Goal: Task Accomplishment & Management: Manage account settings

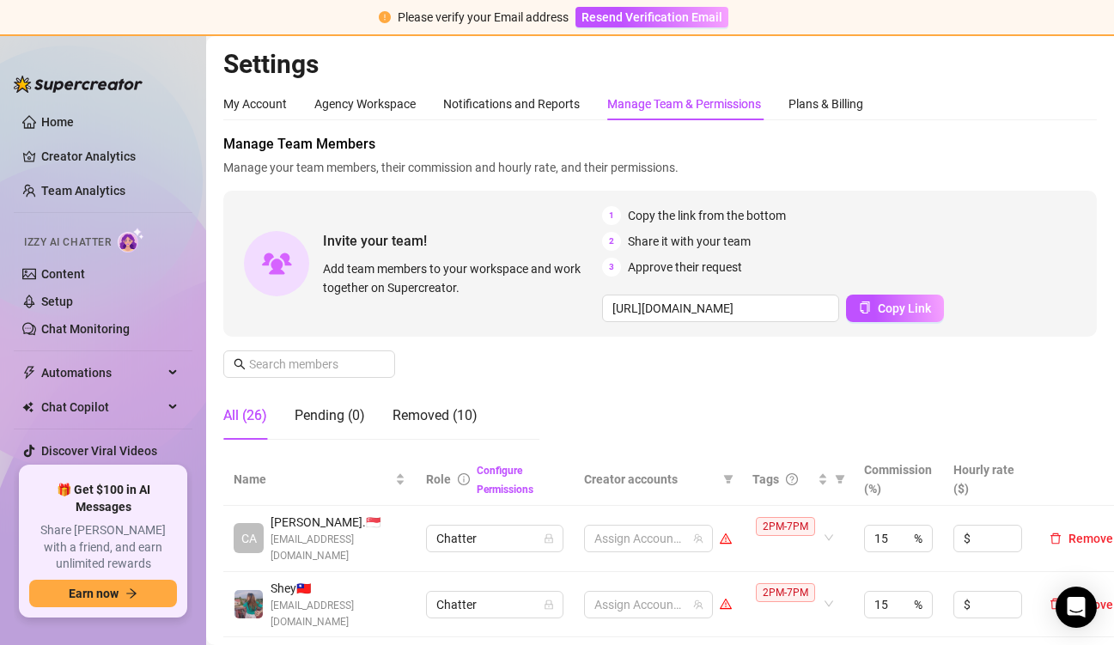
scroll to position [86, 0]
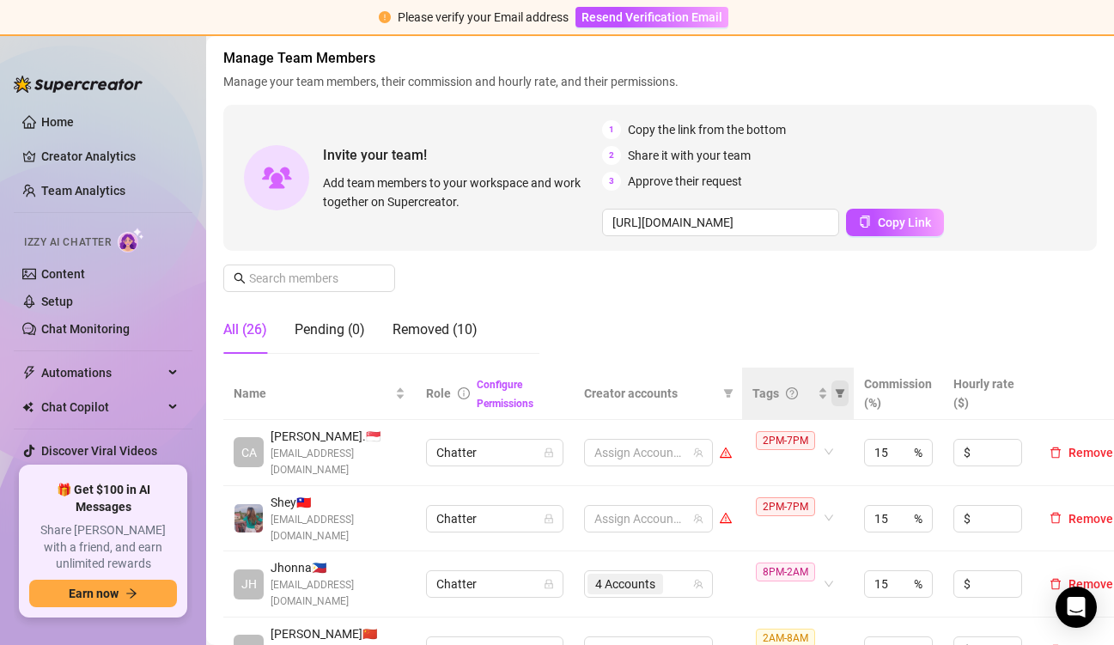
click at [837, 397] on icon "filter" at bounding box center [840, 393] width 10 height 10
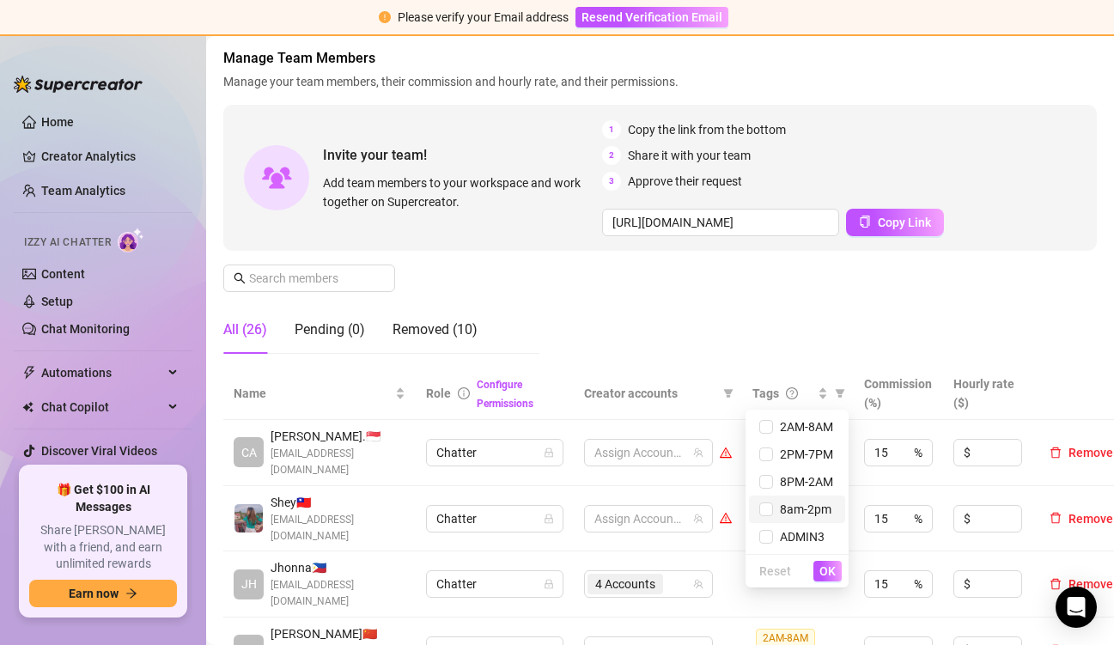
click at [796, 500] on span "8am-2pm" at bounding box center [797, 509] width 76 height 19
checkbox input "true"
click at [831, 578] on button "OK" at bounding box center [827, 571] width 28 height 21
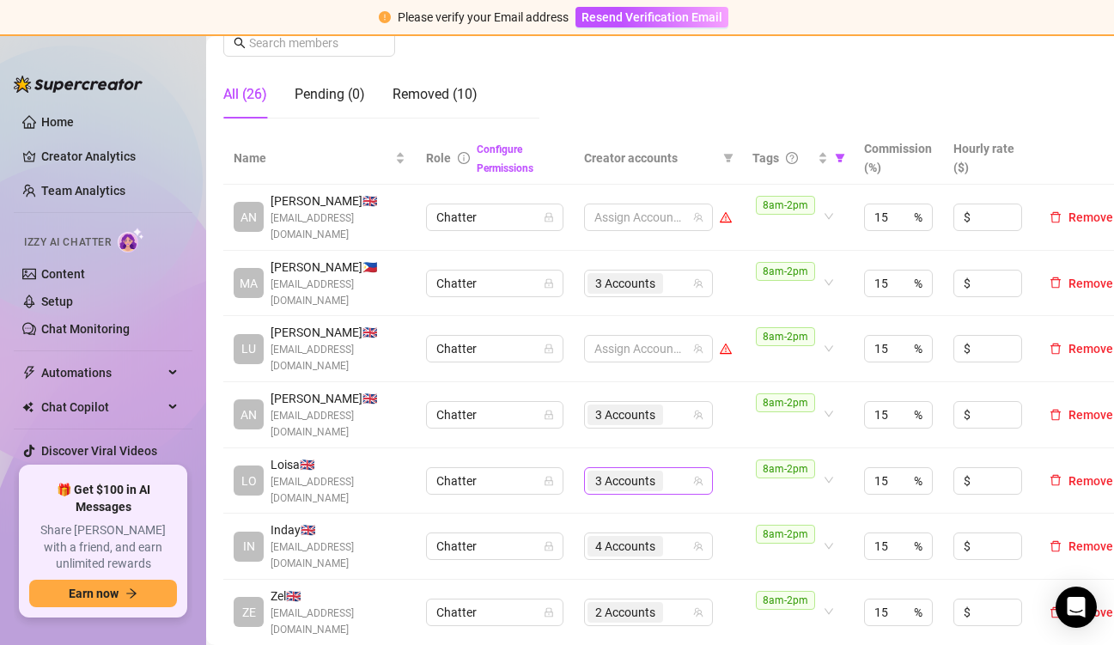
scroll to position [429, 0]
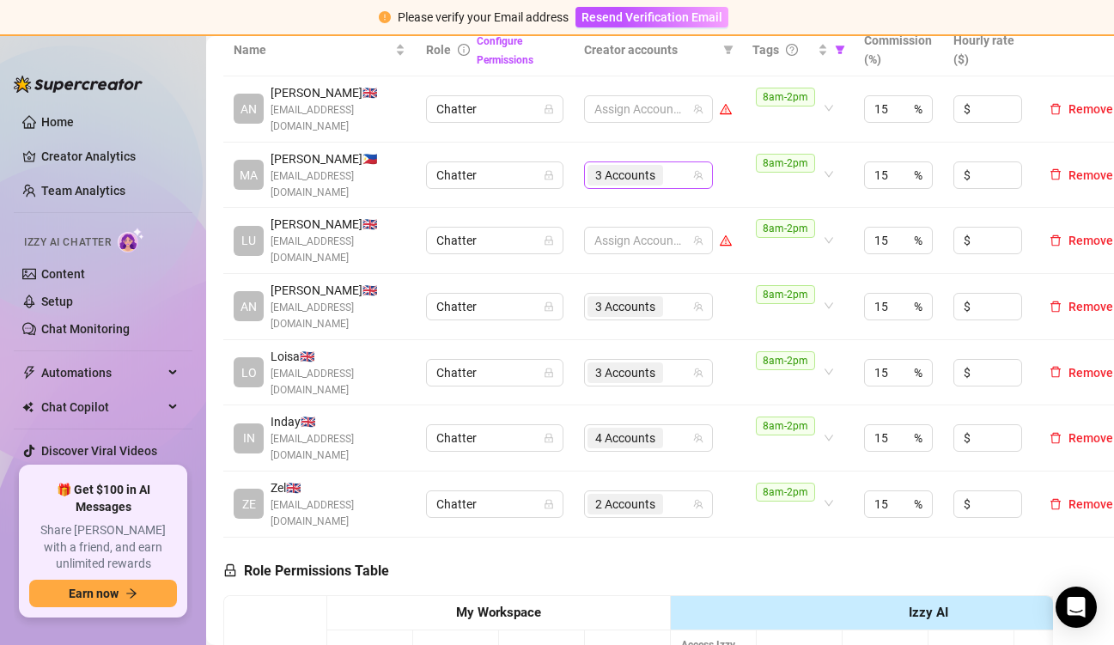
click at [667, 173] on input "search" at bounding box center [667, 175] width 3 height 21
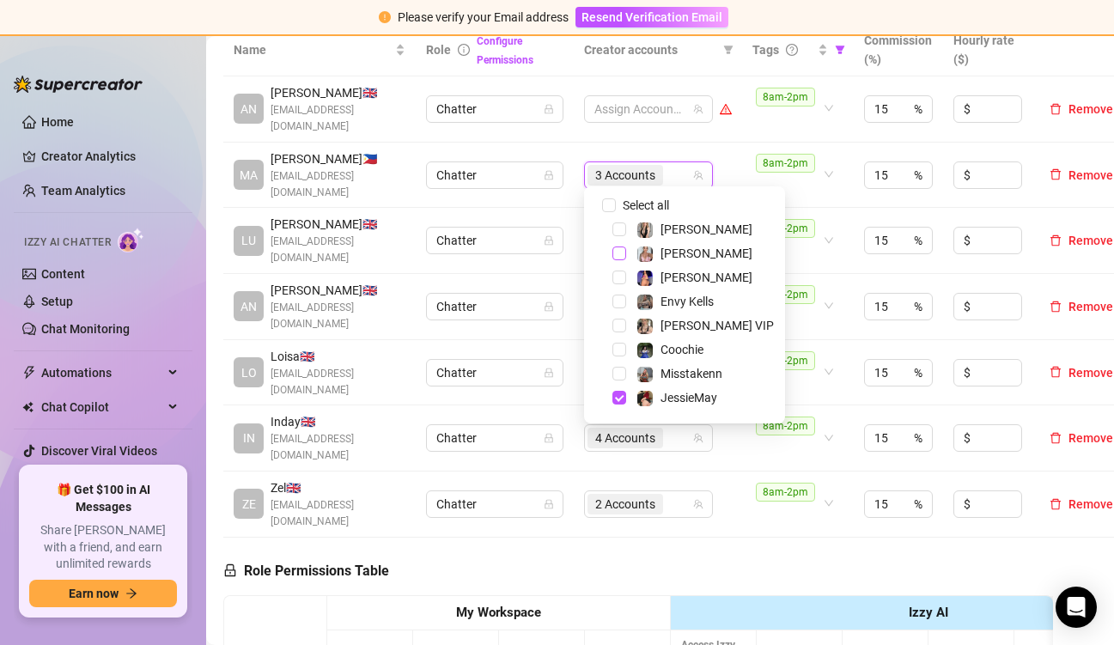
click at [621, 252] on span "Select tree node" at bounding box center [619, 253] width 14 height 14
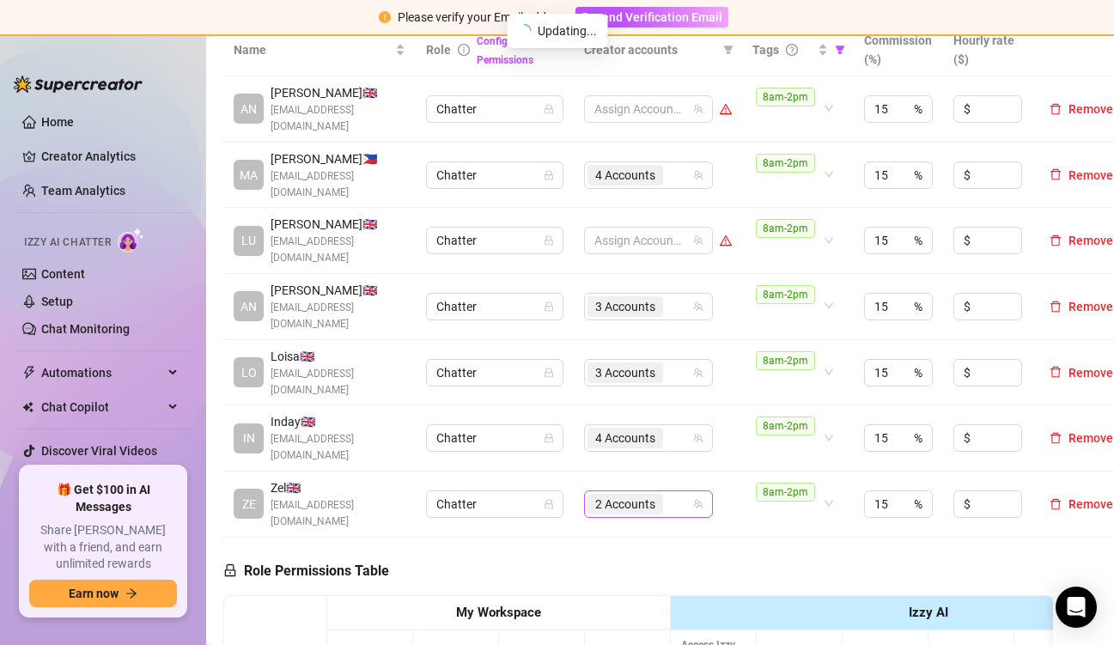
click at [658, 494] on span "2 Accounts" at bounding box center [625, 504] width 76 height 21
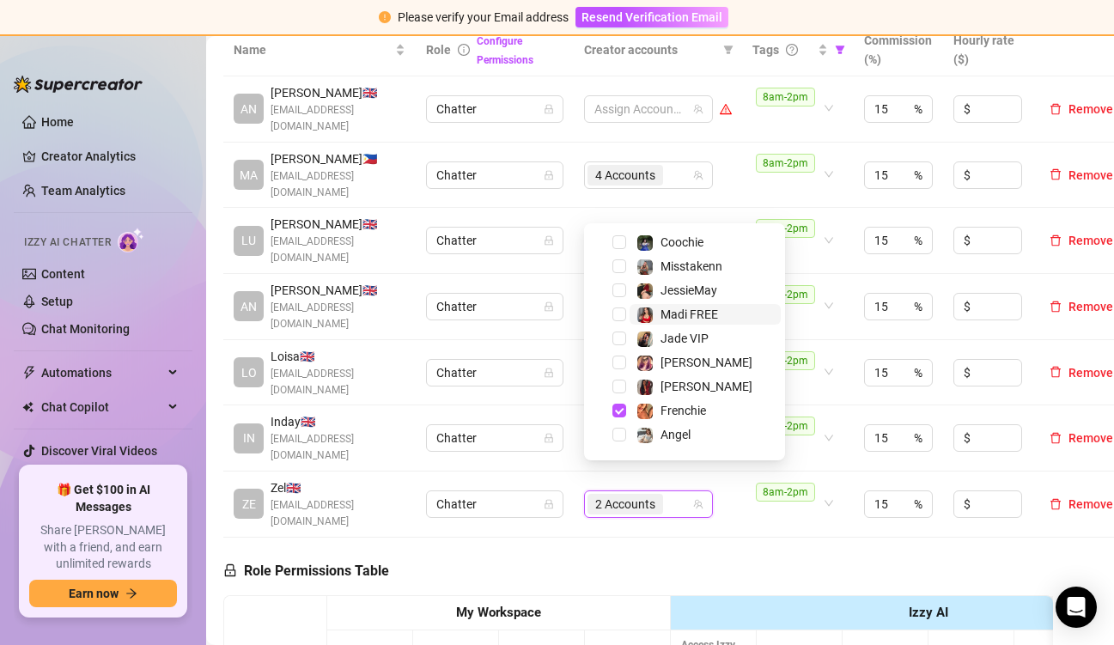
scroll to position [103, 0]
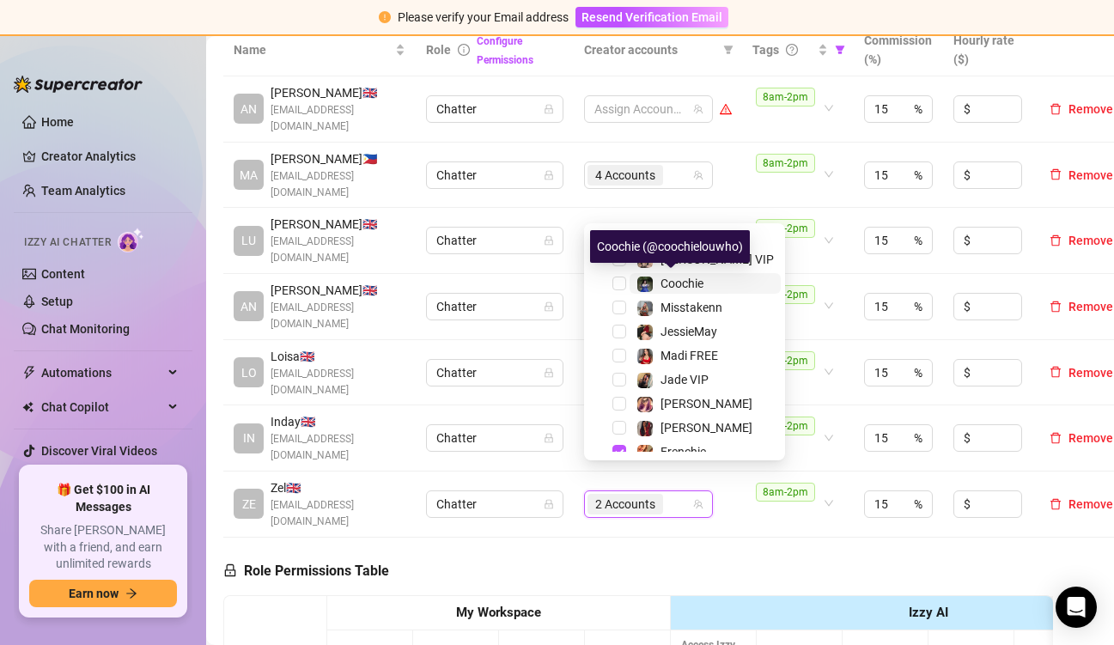
click at [635, 284] on span "Coochie" at bounding box center [704, 283] width 151 height 21
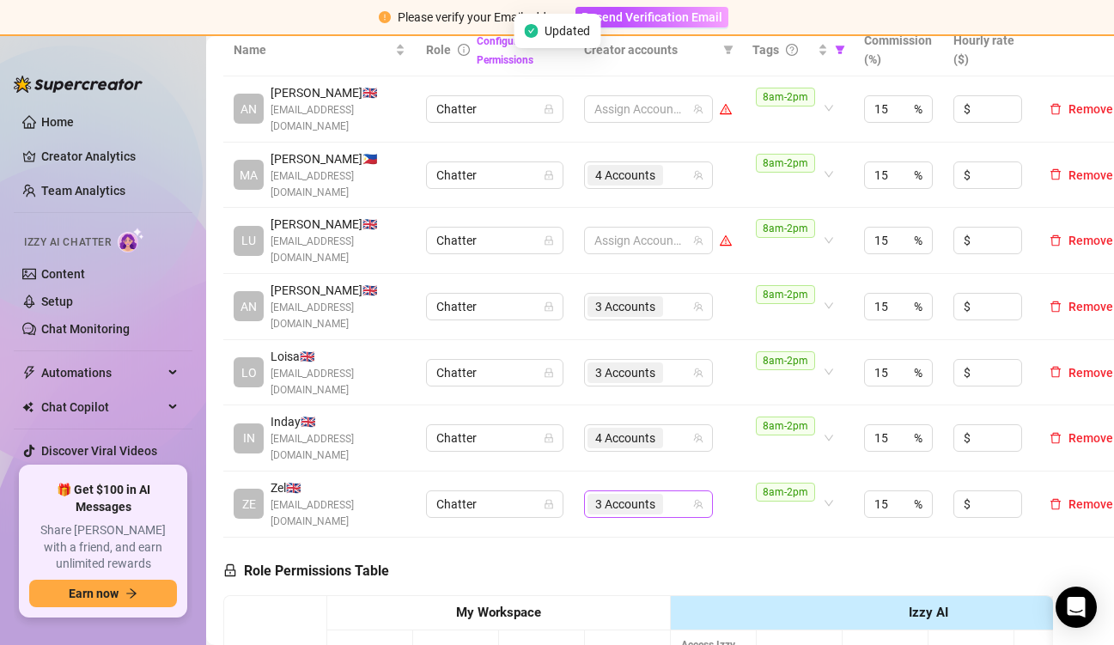
click at [673, 492] on div "3 Accounts" at bounding box center [639, 504] width 104 height 24
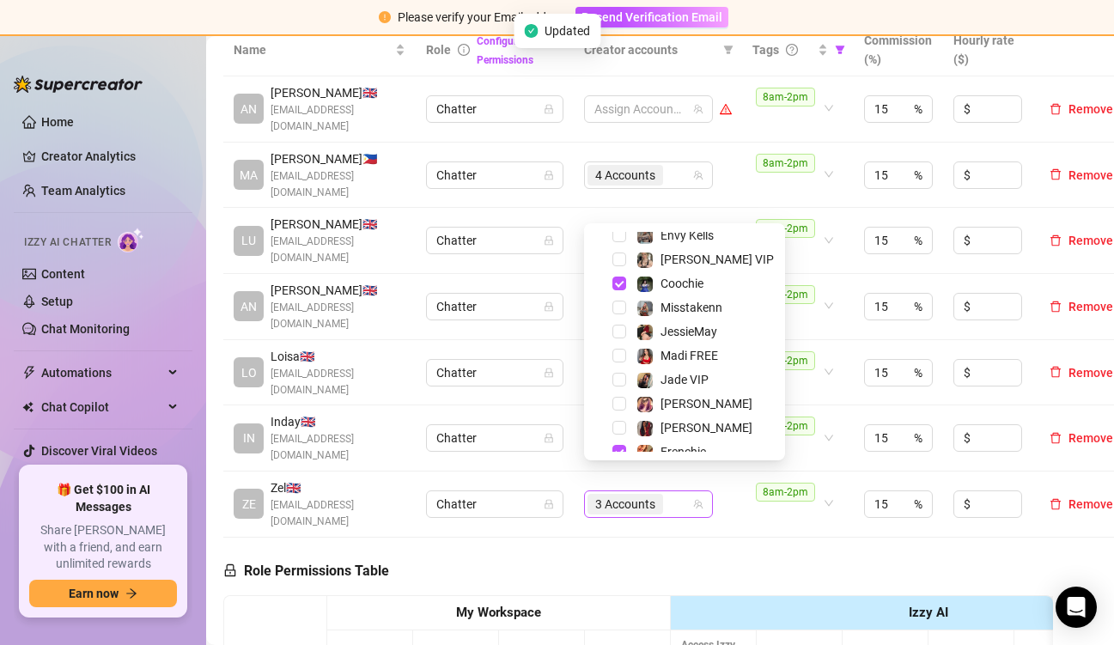
scroll to position [24, 0]
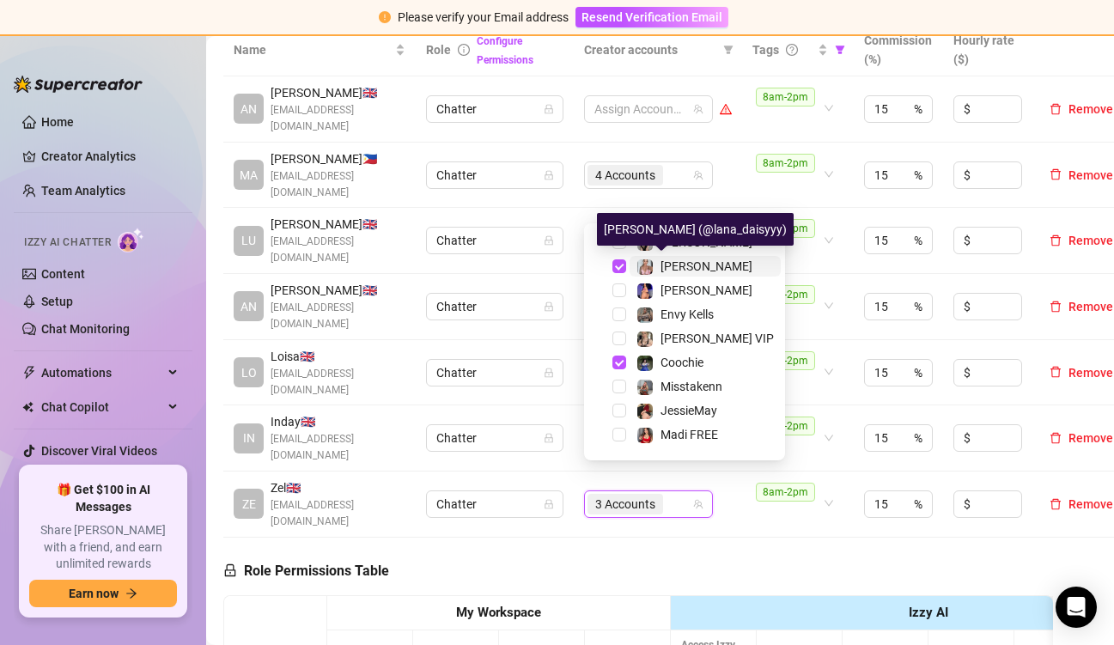
click at [679, 272] on span "[PERSON_NAME]" at bounding box center [706, 266] width 92 height 14
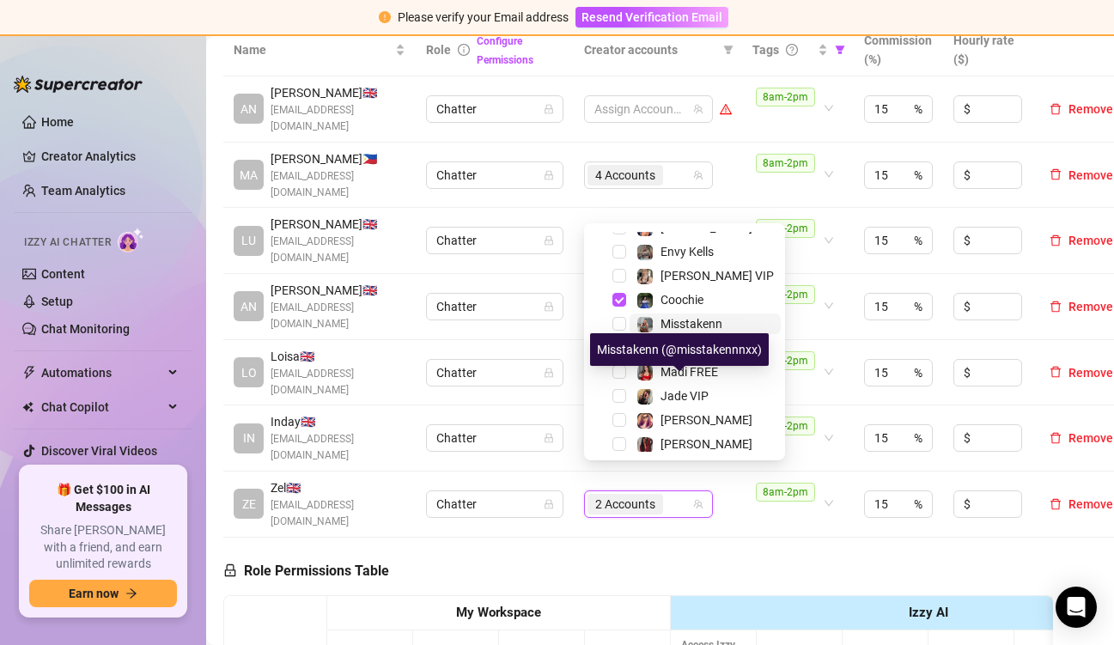
scroll to position [110, 0]
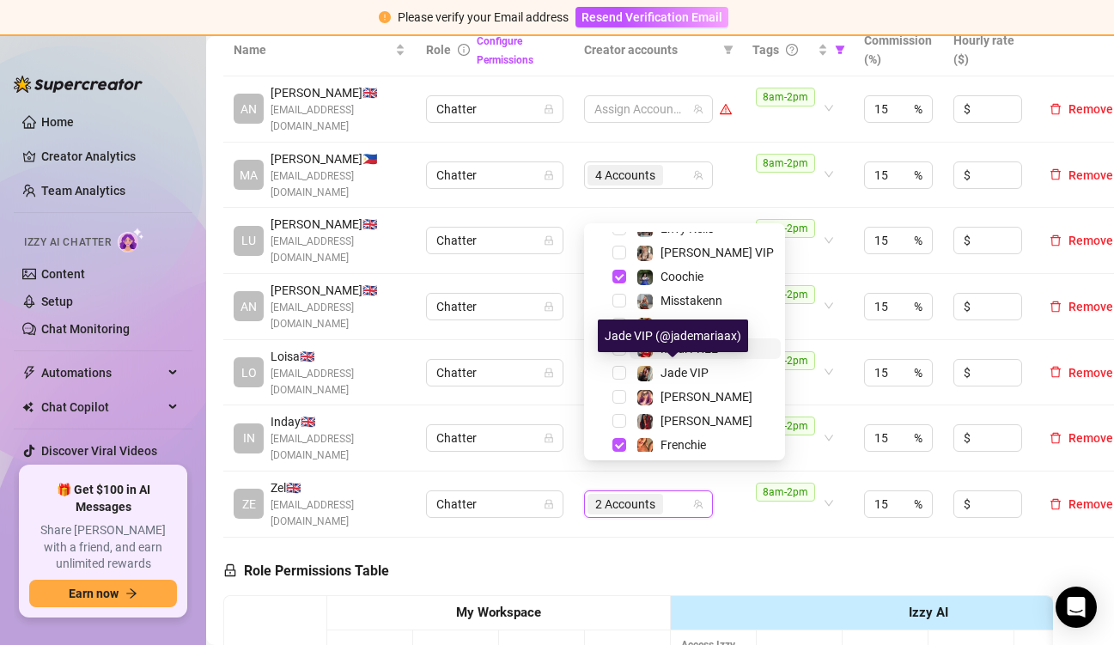
click at [683, 356] on div "Madi FREE" at bounding box center [689, 348] width 58 height 21
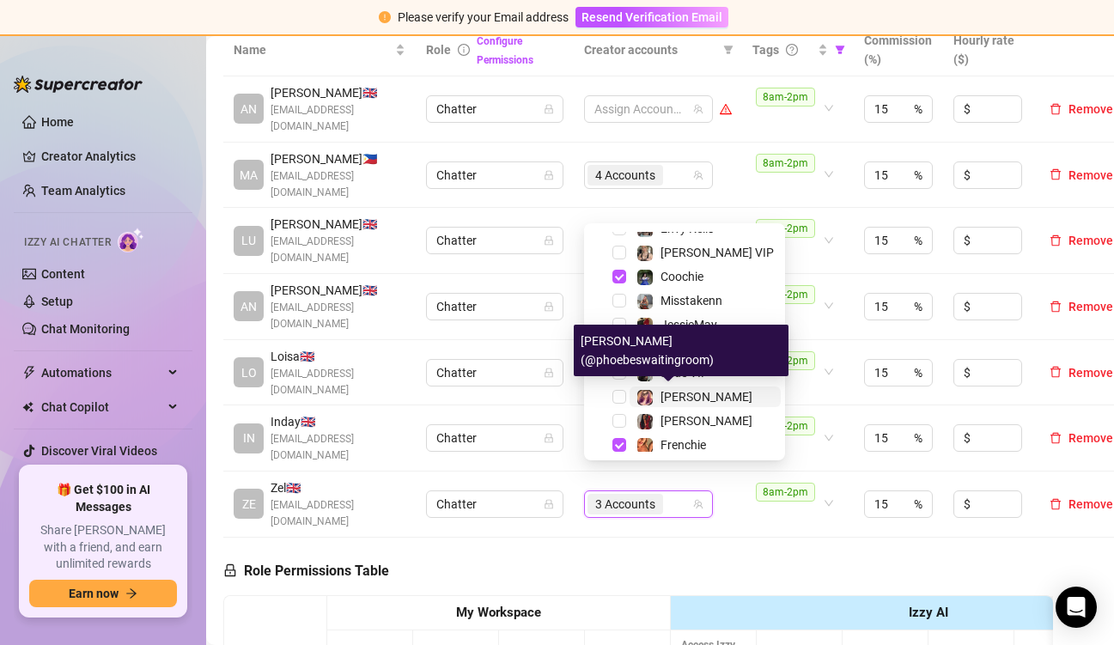
scroll to position [189, 0]
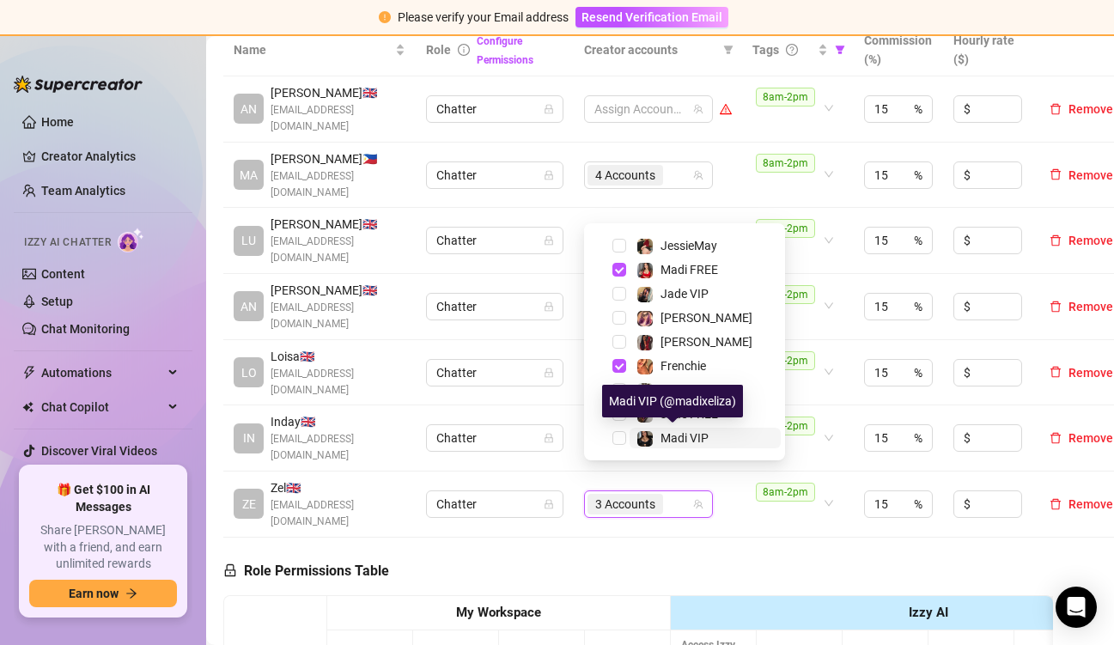
click at [676, 437] on span "Madi VIP" at bounding box center [684, 438] width 48 height 14
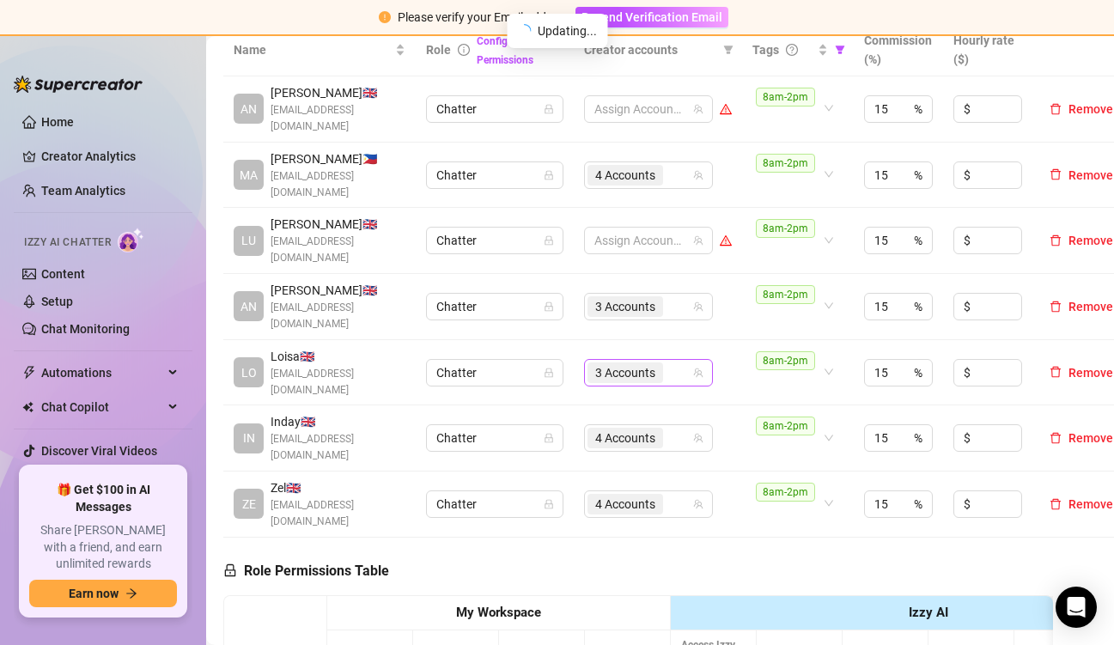
click at [668, 362] on input "search" at bounding box center [667, 372] width 3 height 21
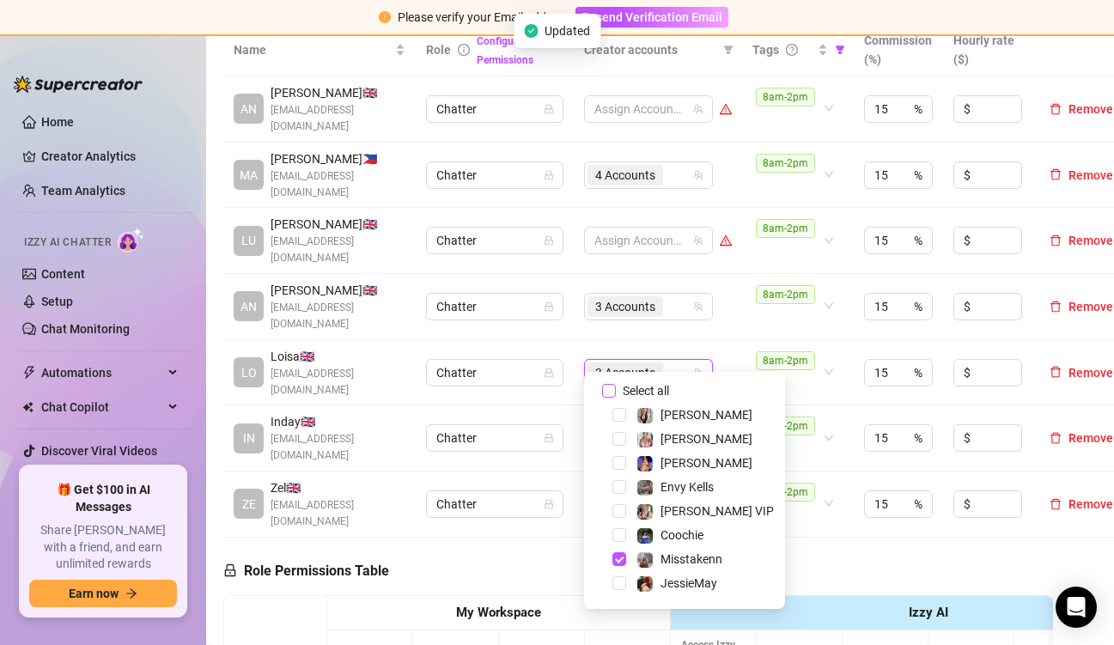
click at [605, 388] on input "Select all" at bounding box center [609, 391] width 14 height 14
click at [605, 389] on input "Select all" at bounding box center [609, 391] width 14 height 14
checkbox input "false"
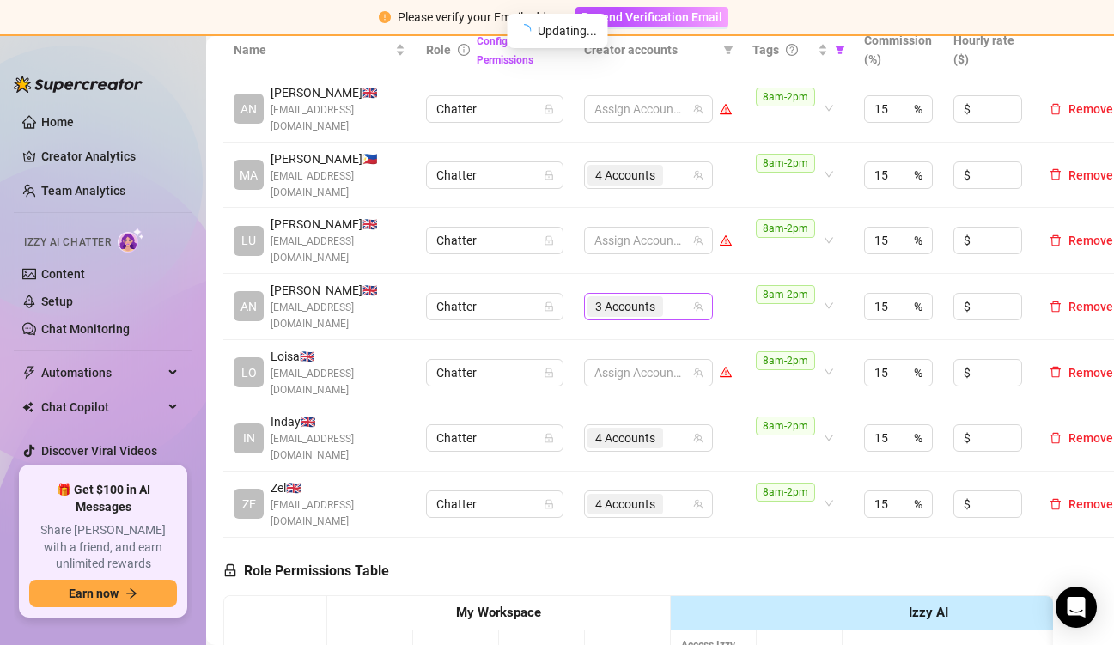
click at [680, 297] on div "3 Accounts" at bounding box center [639, 307] width 104 height 24
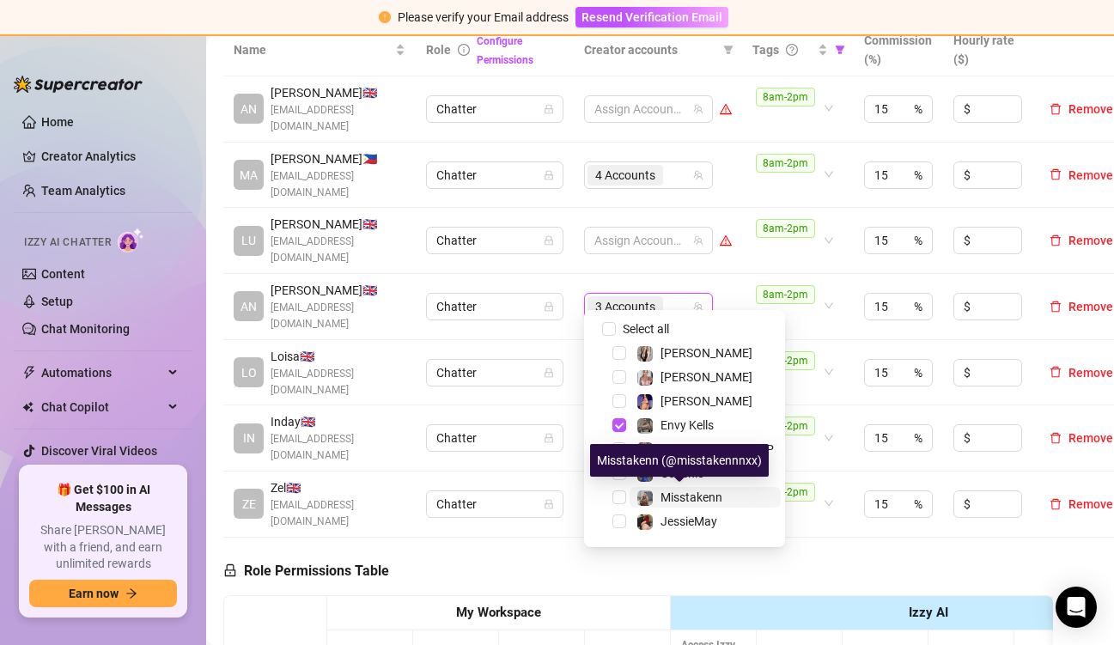
click at [686, 492] on span "Misstakenn" at bounding box center [691, 497] width 62 height 14
